Goal: Find specific page/section: Find specific page/section

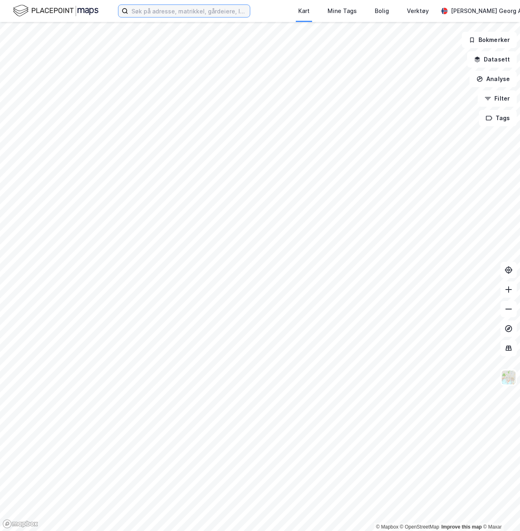
click at [146, 13] on input at bounding box center [189, 11] width 122 height 12
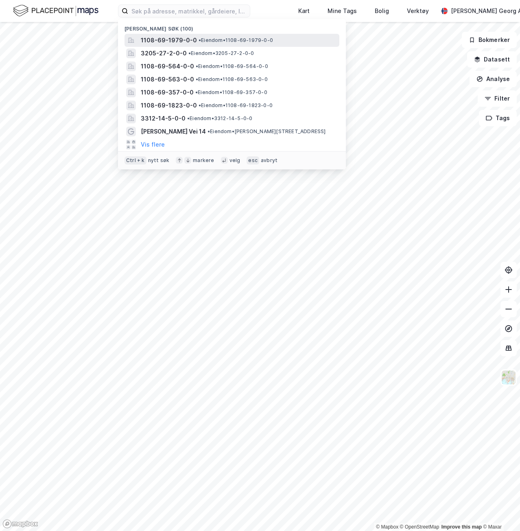
click at [177, 42] on span "1108-69-1979-0-0" at bounding box center [169, 40] width 56 height 10
